Goal: Information Seeking & Learning: Learn about a topic

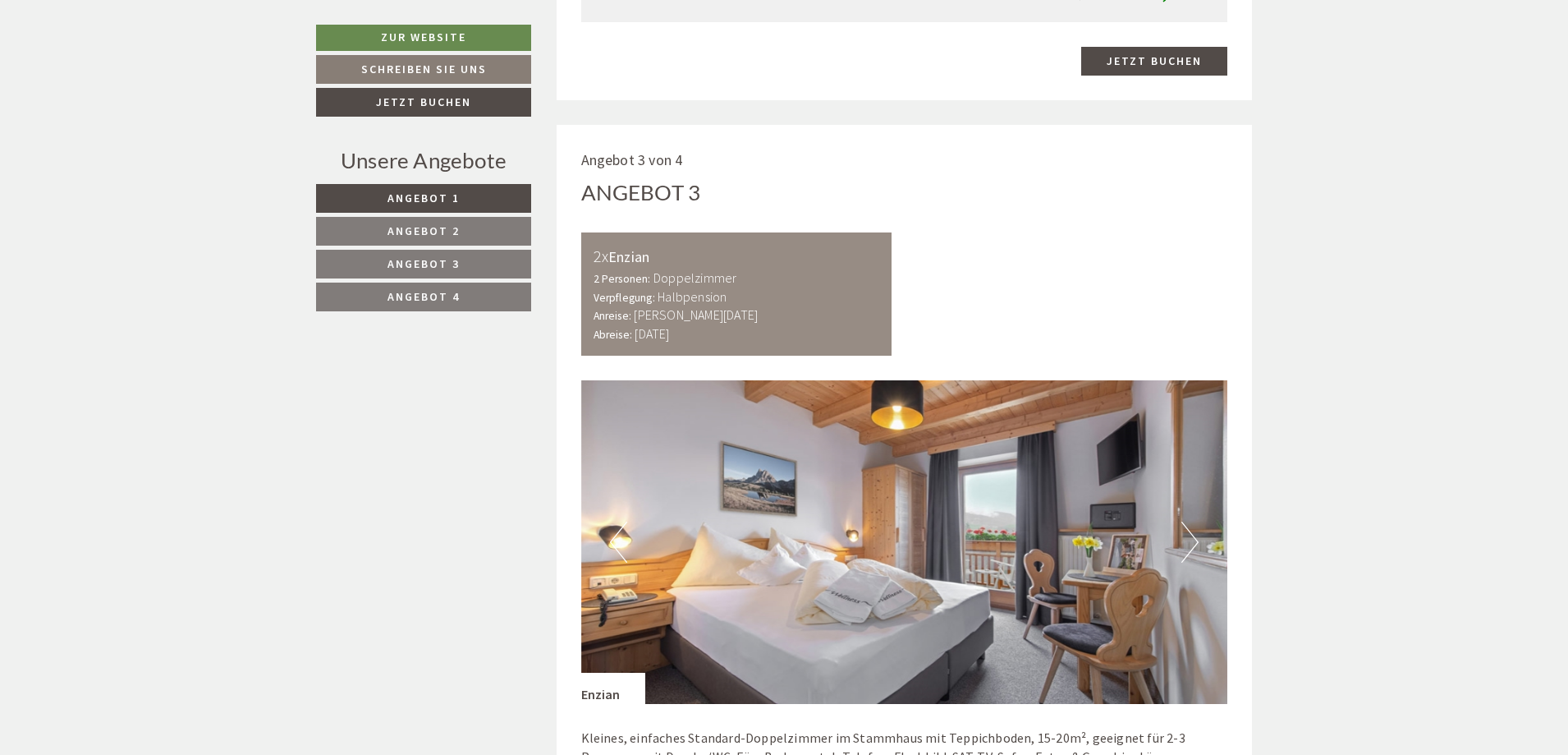
scroll to position [3118, 0]
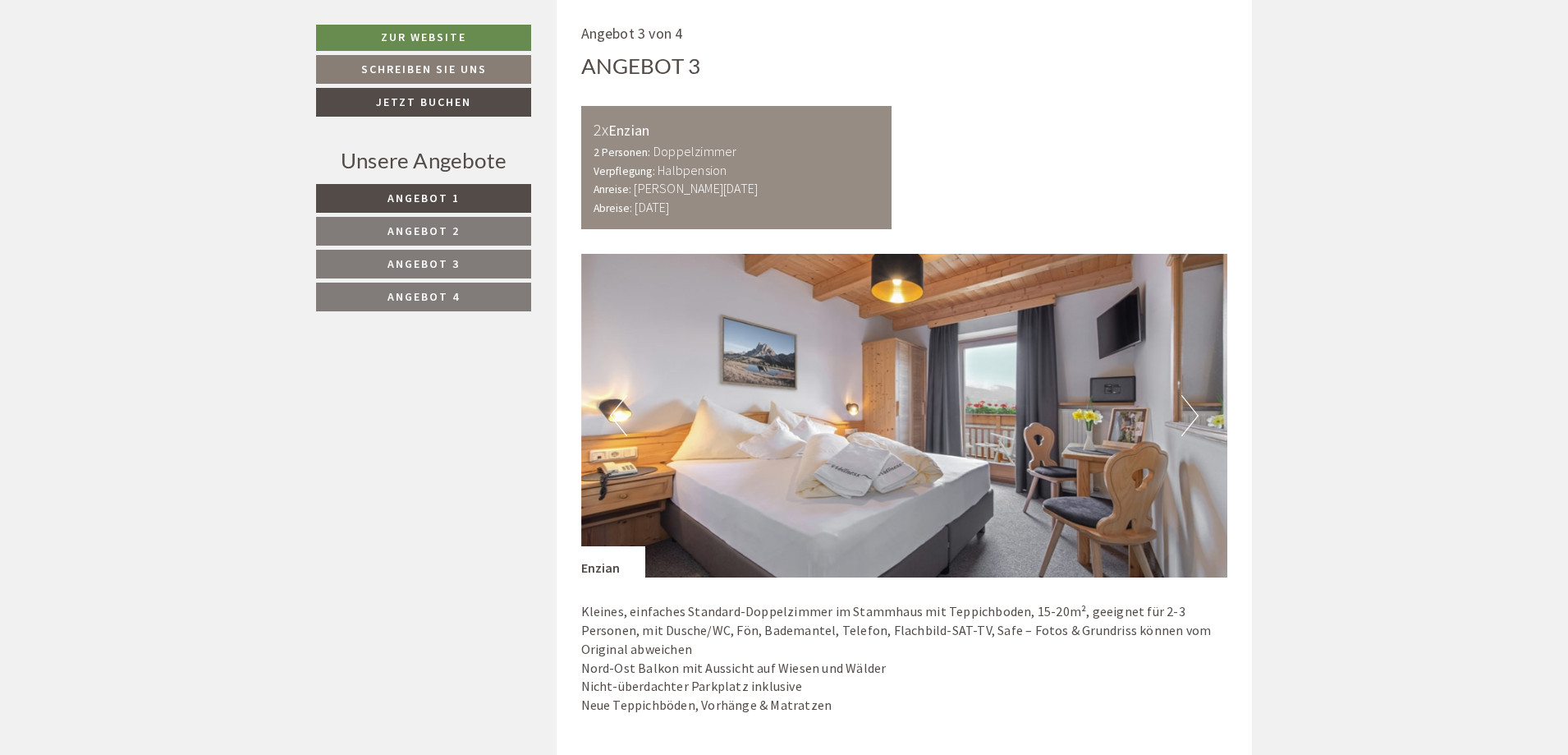
click at [418, 264] on span "Angebot 3" at bounding box center [423, 264] width 72 height 15
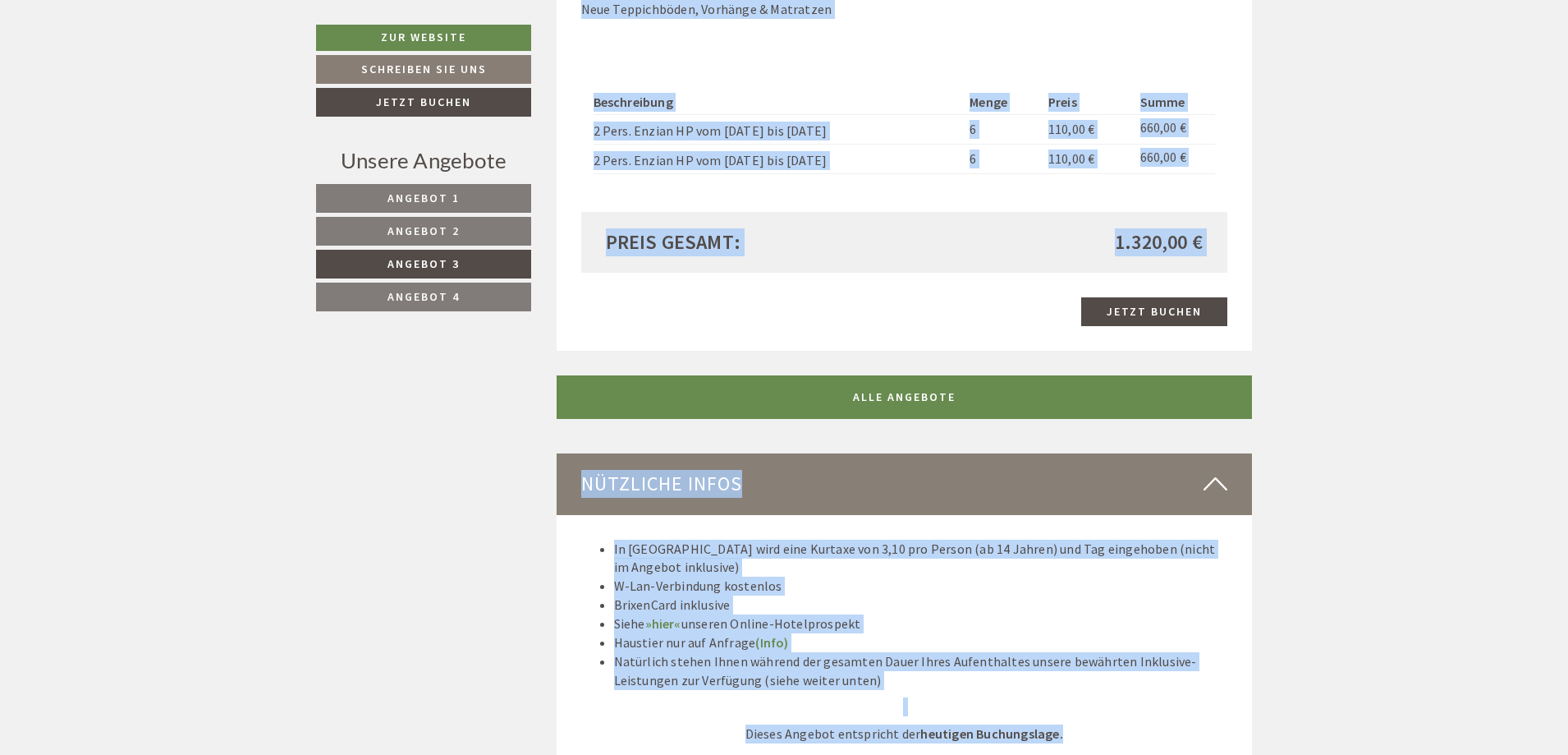
scroll to position [1722, 0]
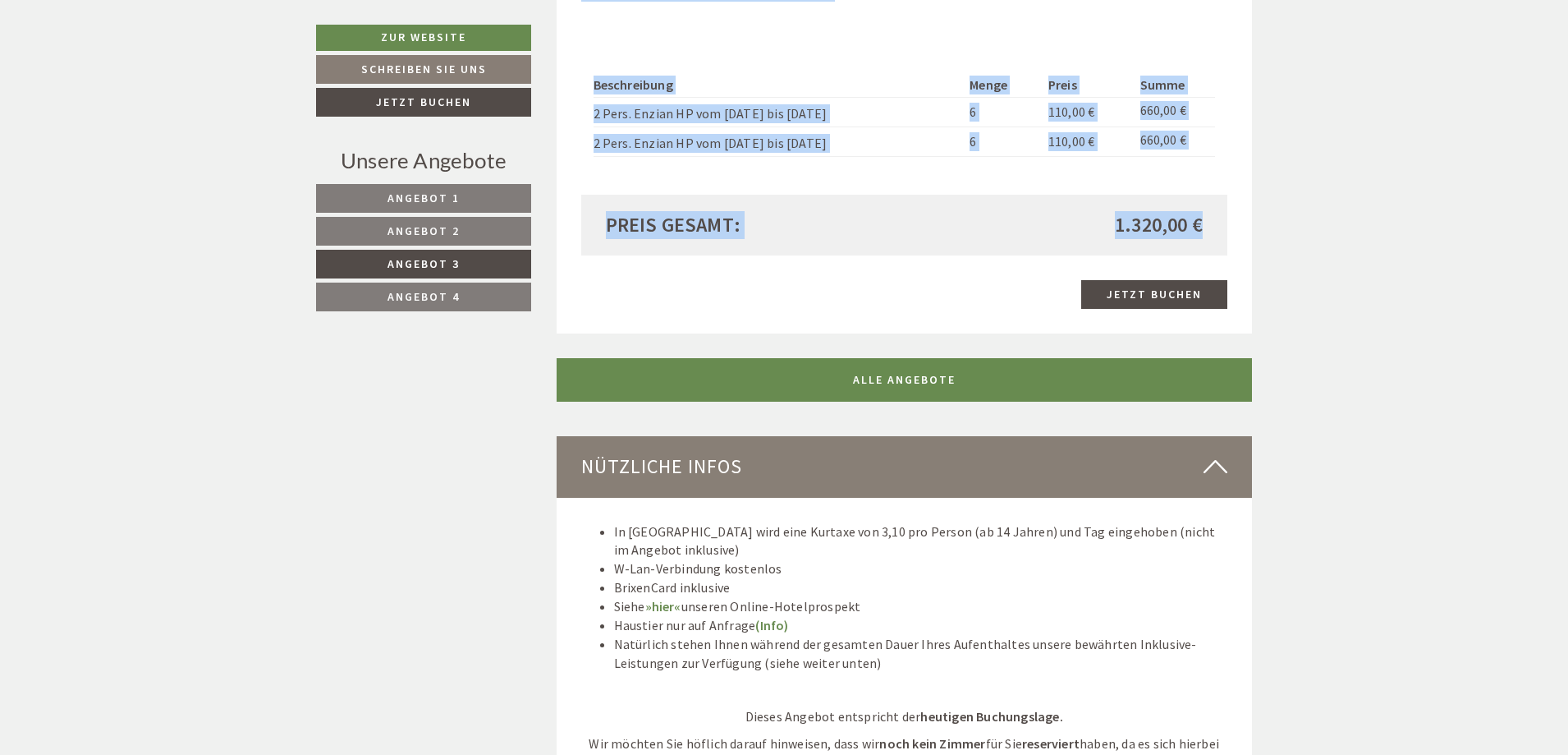
drag, startPoint x: 585, startPoint y: 66, endPoint x: 1200, endPoint y: 229, distance: 636.2
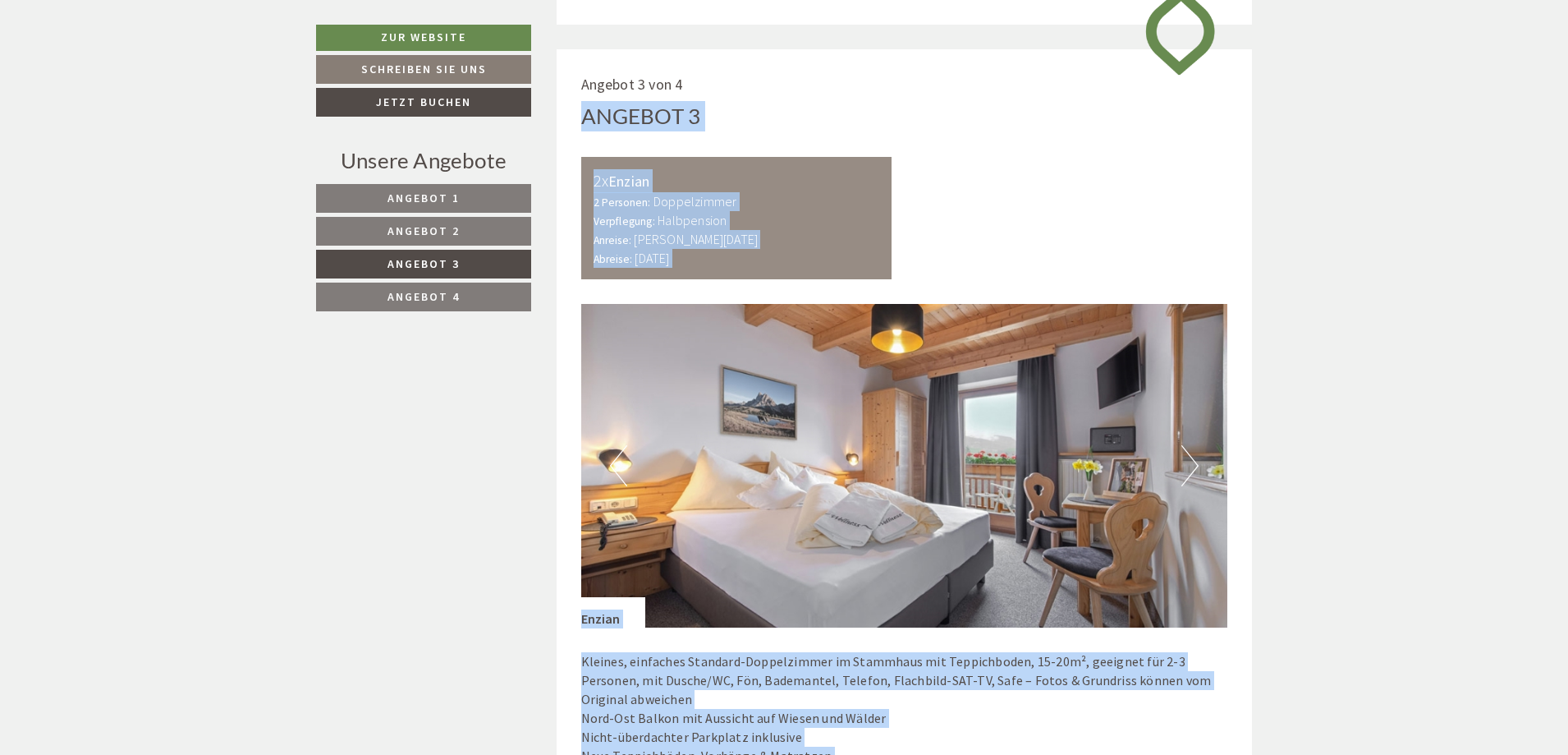
scroll to position [901, 0]
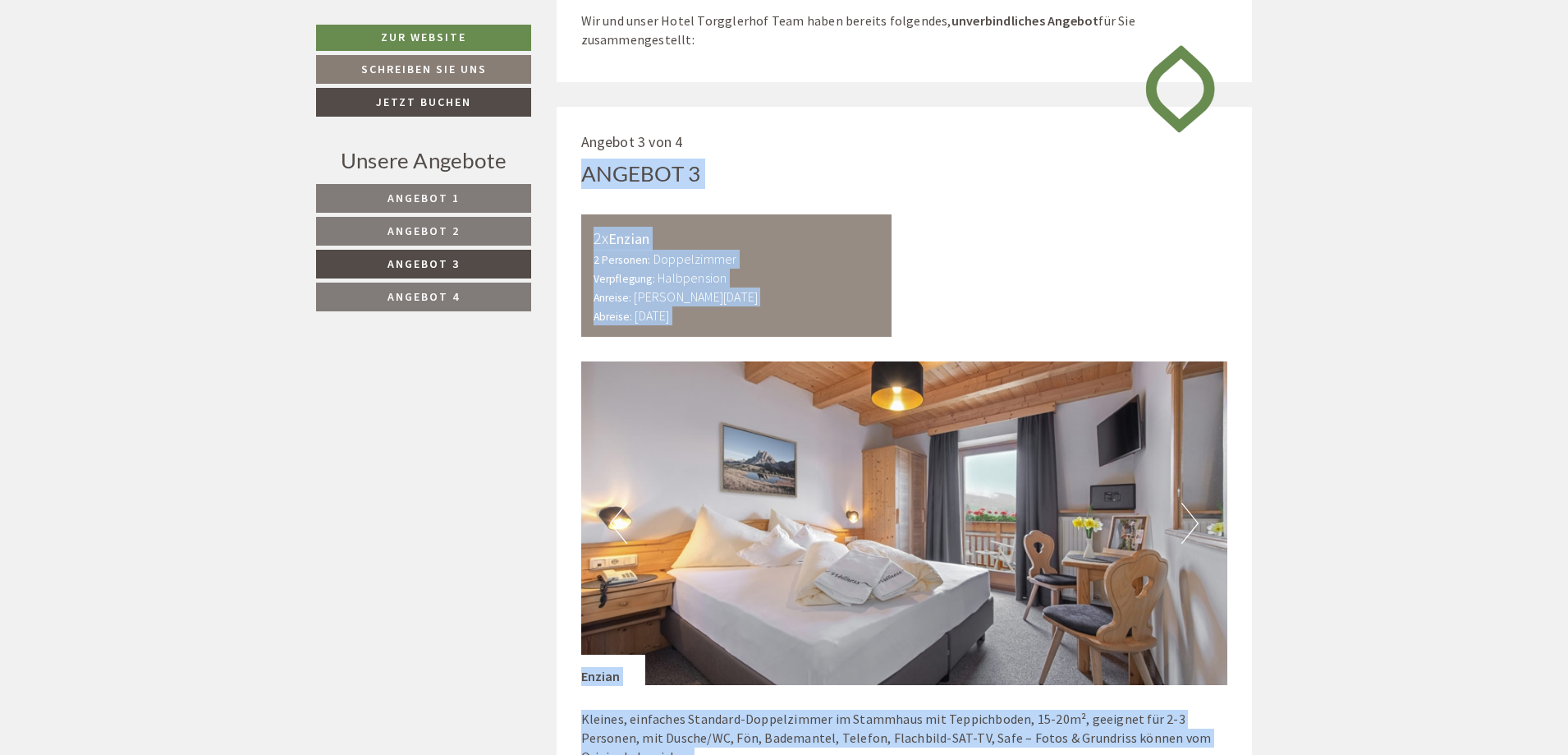
click at [845, 158] on div "Angebot 3 von 4 Angebot 3 2x Enzian 2 Personen: Doppelzimmer Verpflegung: Halbp…" at bounding box center [905, 631] width 696 height 1049
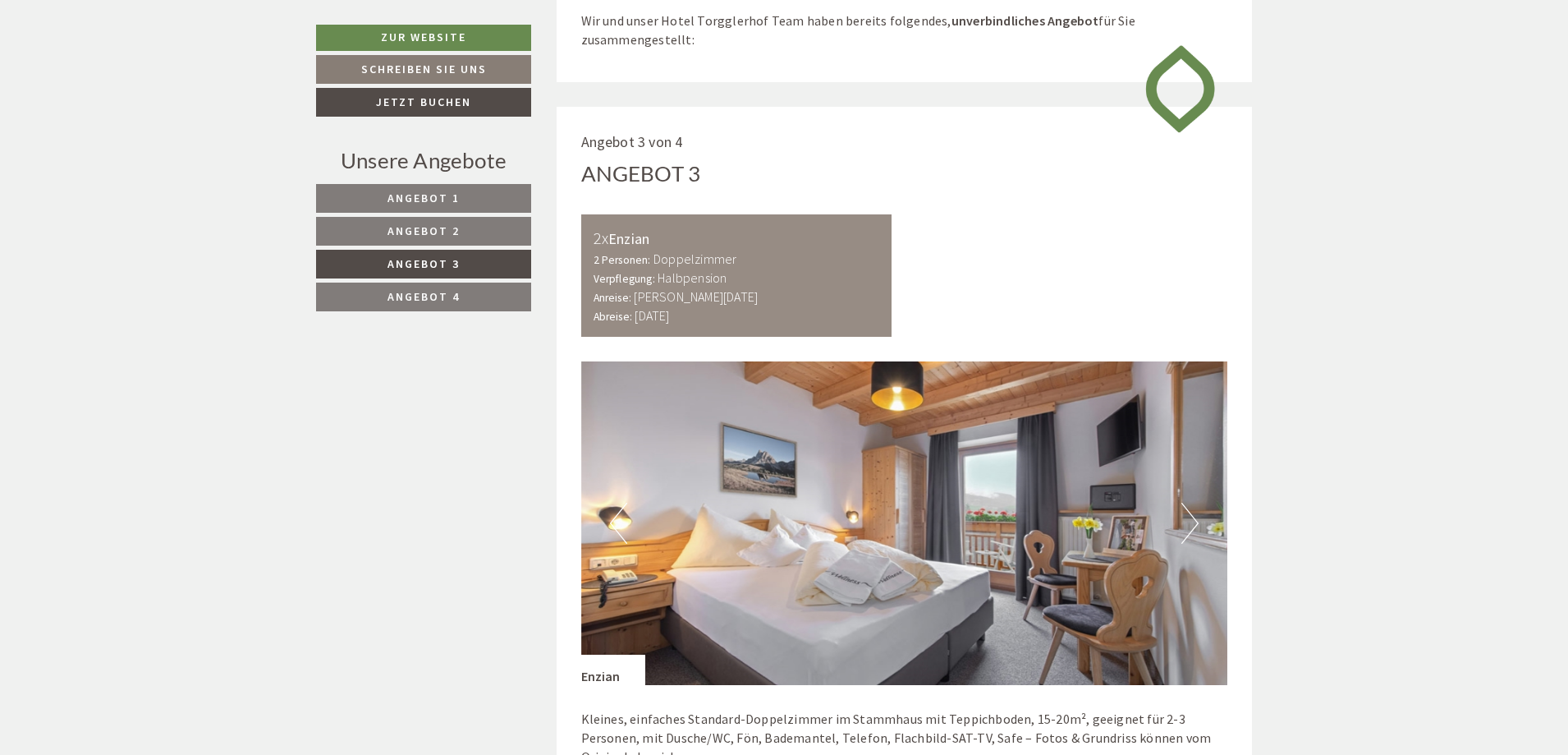
drag, startPoint x: 583, startPoint y: 171, endPoint x: 790, endPoint y: 326, distance: 258.6
click at [790, 326] on div "Angebot 3 von 4 Angebot 3 2x Enzian 2 Personen: Doppelzimmer Verpflegung: Halbp…" at bounding box center [905, 631] width 696 height 1049
copy div "Angebot 3 2x Enzian 2 Personen: Doppelzimmer Verpflegung: Halbpension Anreise: …"
click at [799, 484] on img at bounding box center [905, 522] width 647 height 324
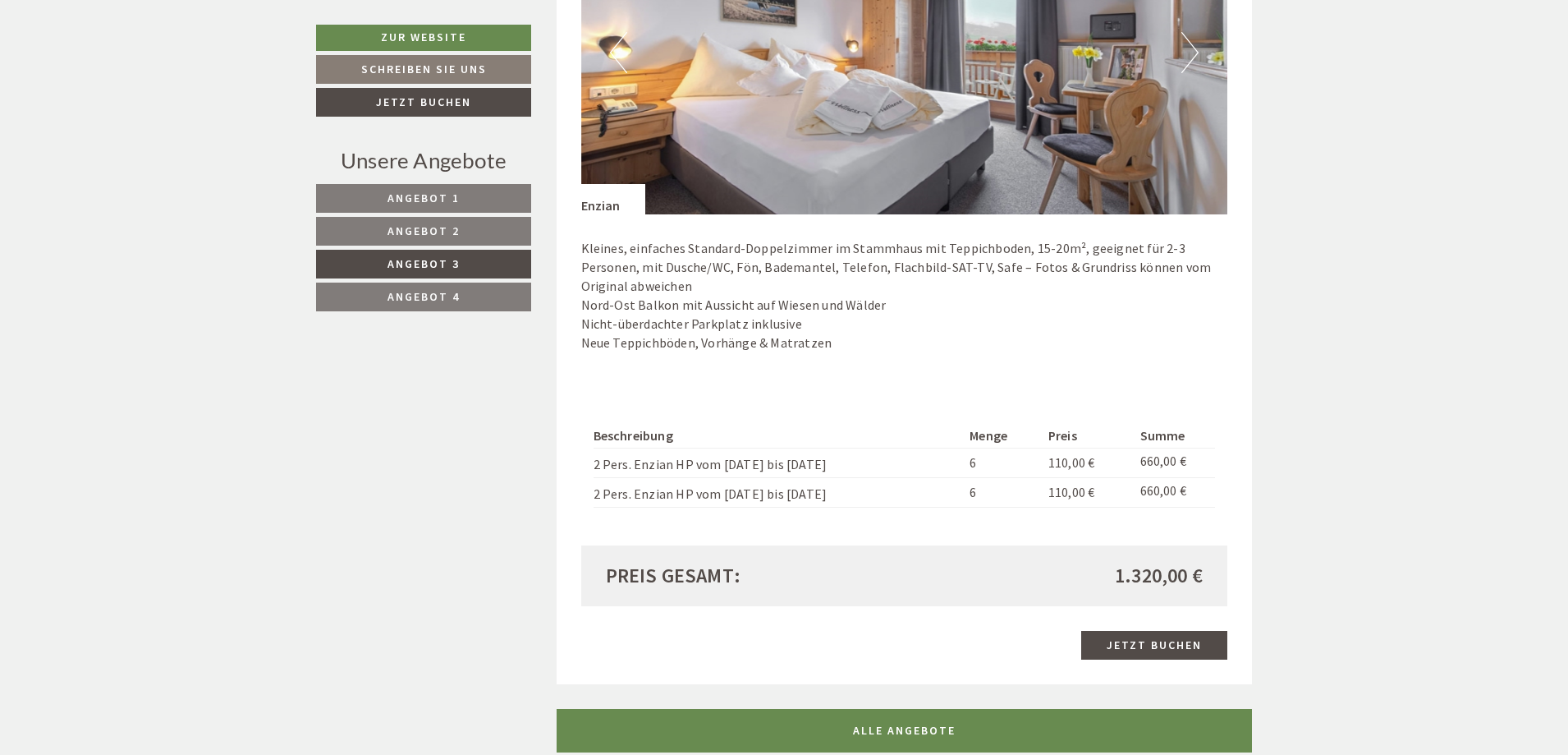
scroll to position [1393, 0]
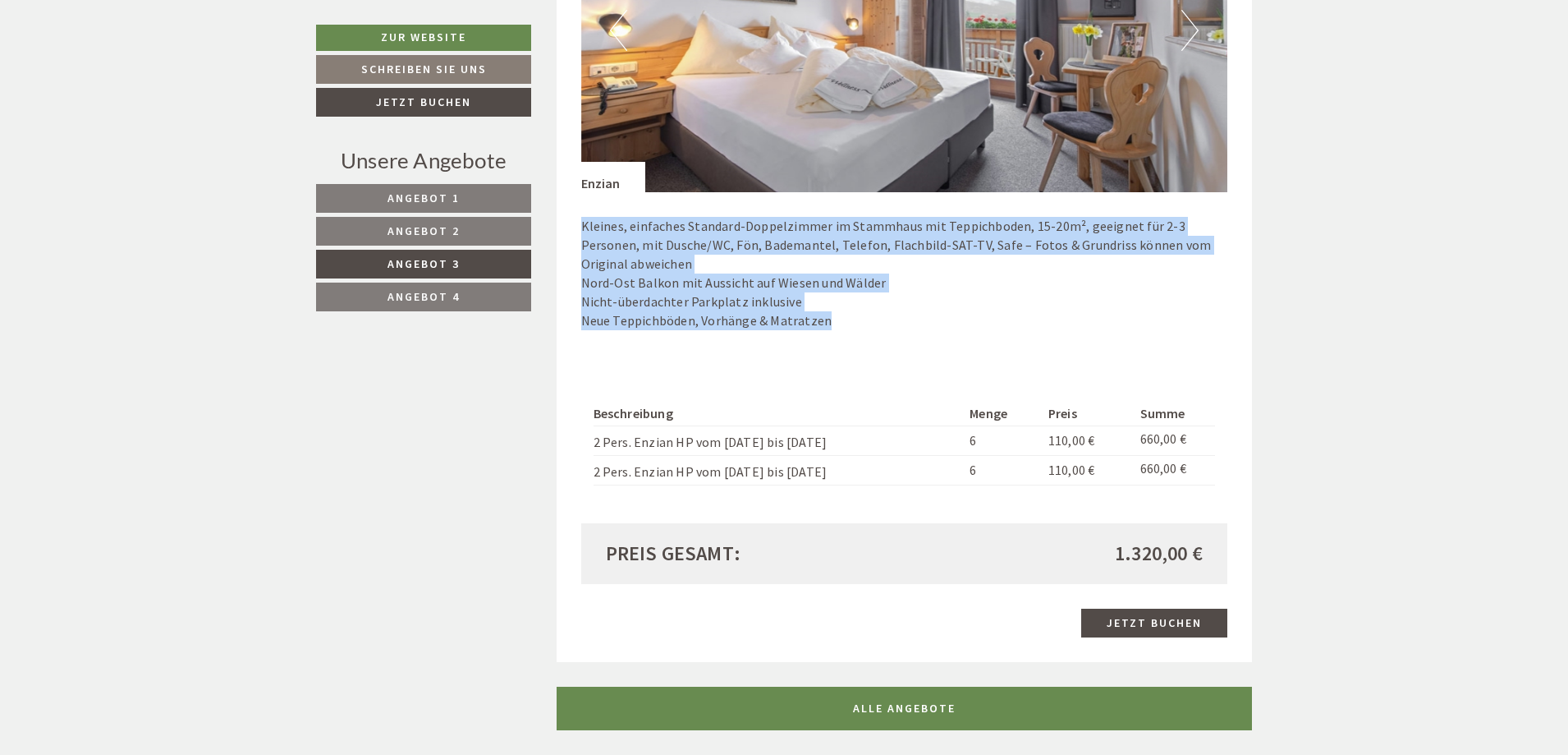
drag, startPoint x: 582, startPoint y: 226, endPoint x: 842, endPoint y: 345, distance: 285.9
click at [842, 345] on div "Kleines, einfaches Standard-Doppelzimmer im Stammhaus mit Teppichboden, 15-20m²…" at bounding box center [905, 277] width 647 height 170
copy p "Kleines, einfaches Standard-Doppelzimmer im Stammhaus mit Teppichboden, 15-20m²…"
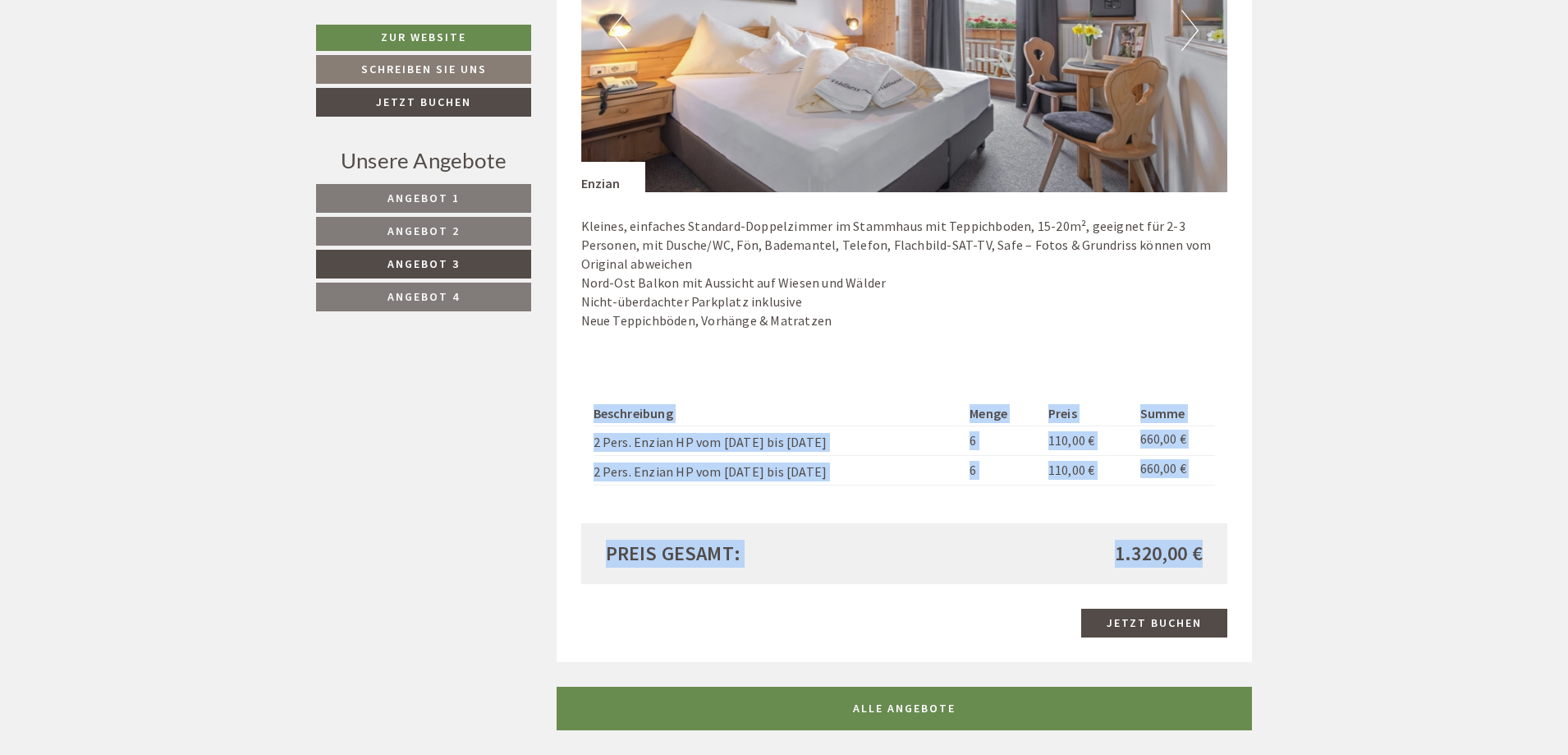
drag, startPoint x: 594, startPoint y: 414, endPoint x: 1200, endPoint y: 559, distance: 623.1
click at [1200, 559] on div "Angebot 3 von 4 Angebot 3 2x Enzian 2 Personen: Doppelzimmer Verpflegung: Halbp…" at bounding box center [905, 139] width 696 height 1049
copy div "Beschreibung Menge Preis Summe 2 Pers. Enzian HP vom [DATE] bis [DATE] 6 110,00…"
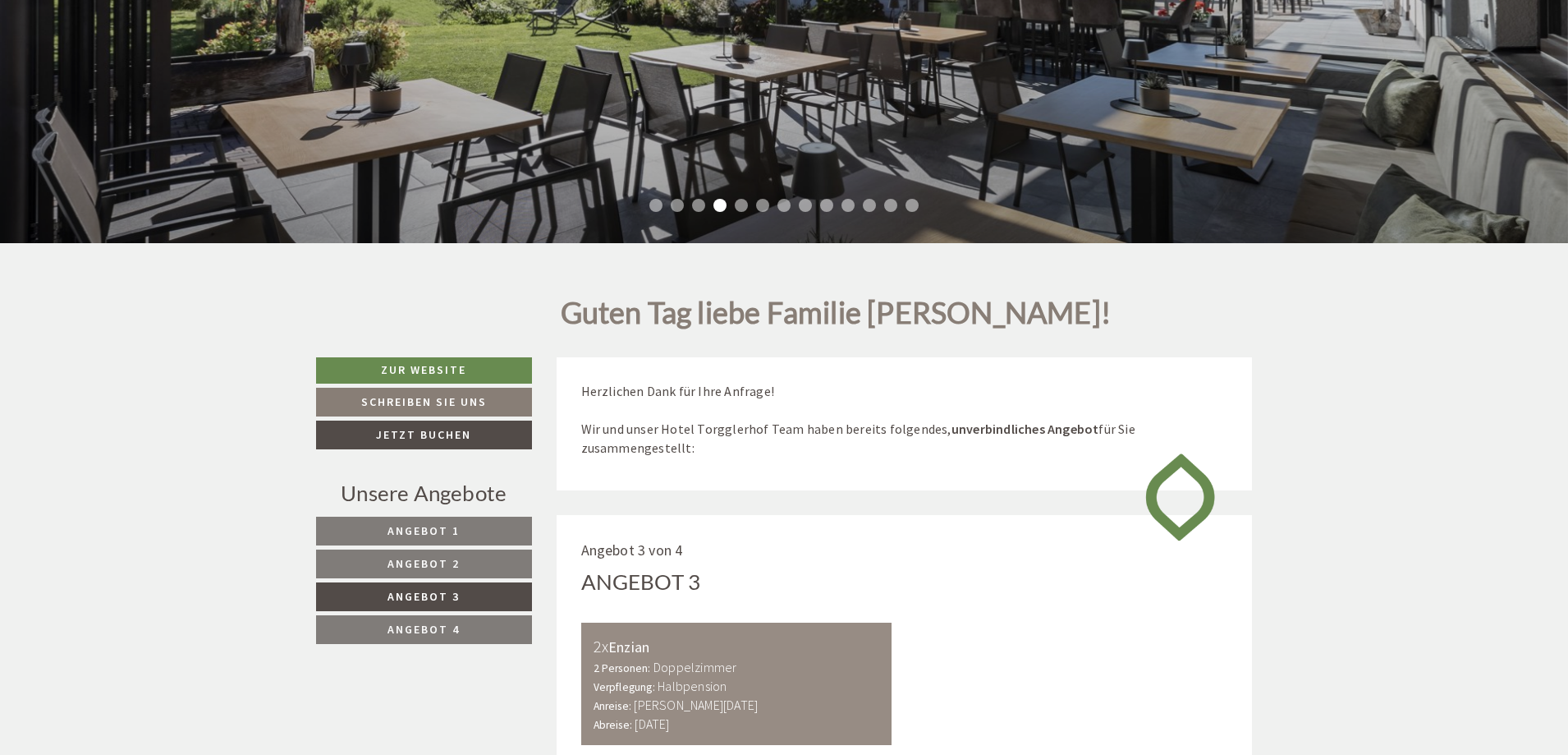
scroll to position [574, 0]
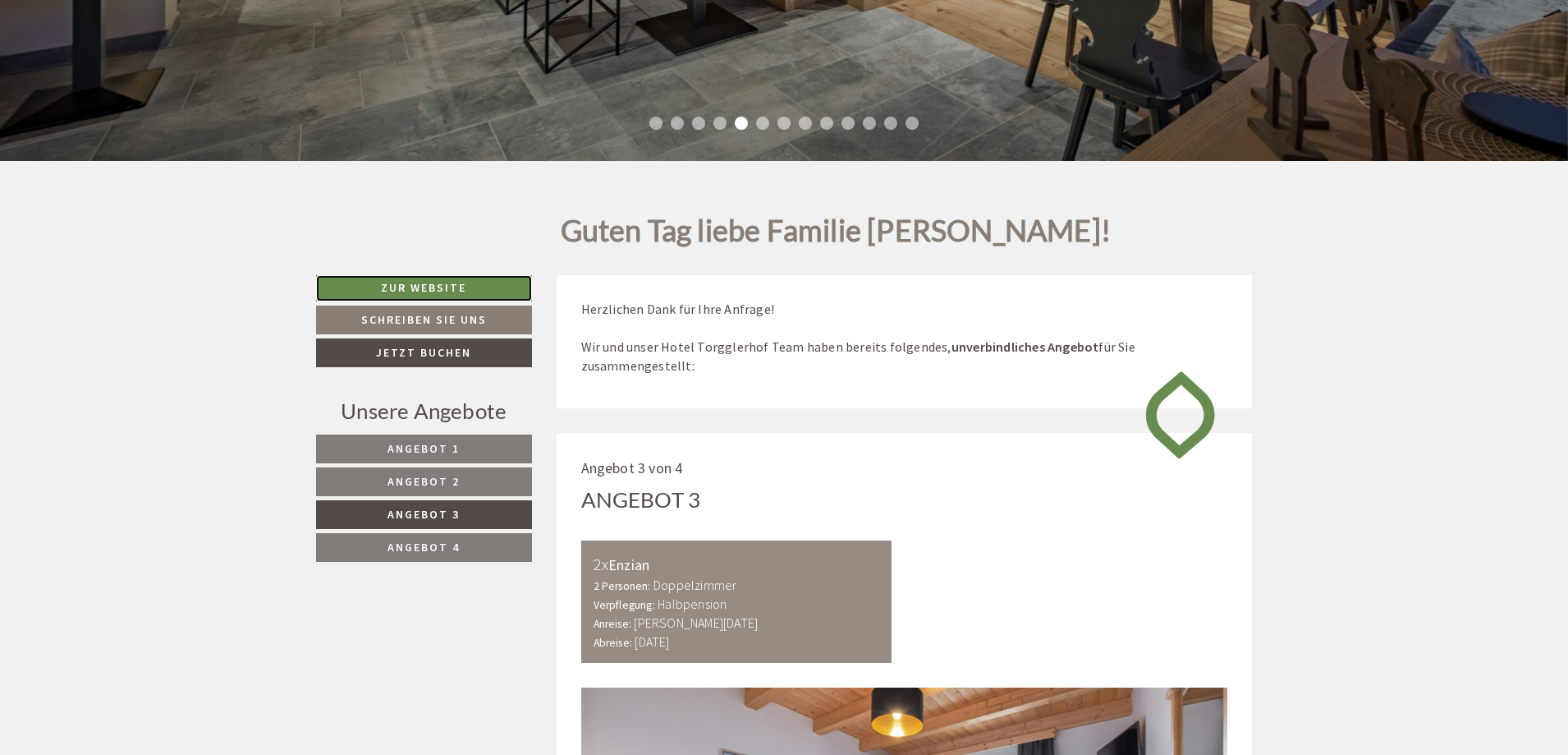
click at [430, 293] on link "Zur Website" at bounding box center [424, 288] width 216 height 26
